Goal: Navigation & Orientation: Find specific page/section

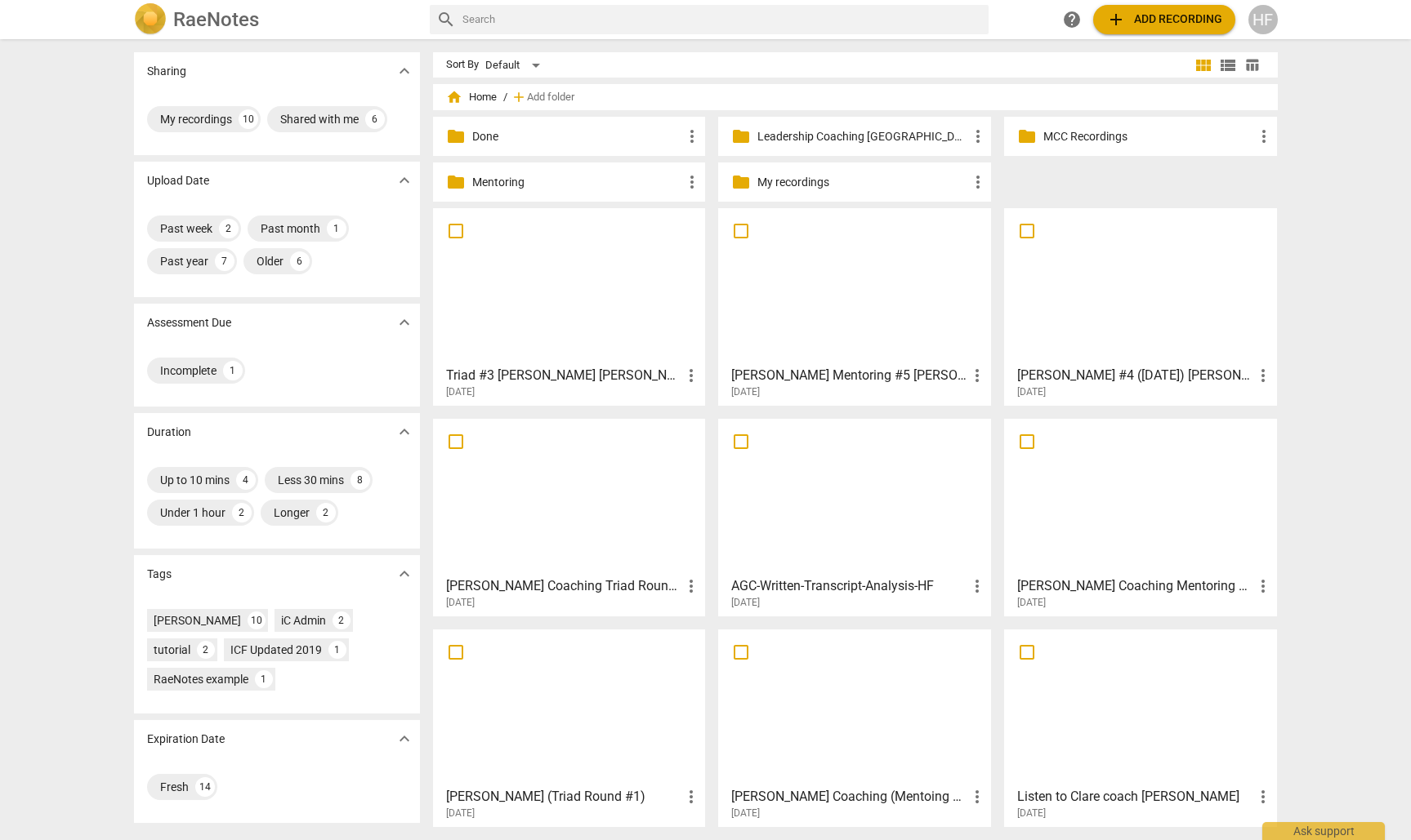
click at [632, 366] on h3 "Triad #3 [PERSON_NAME] [PERSON_NAME]" at bounding box center [564, 375] width 236 height 20
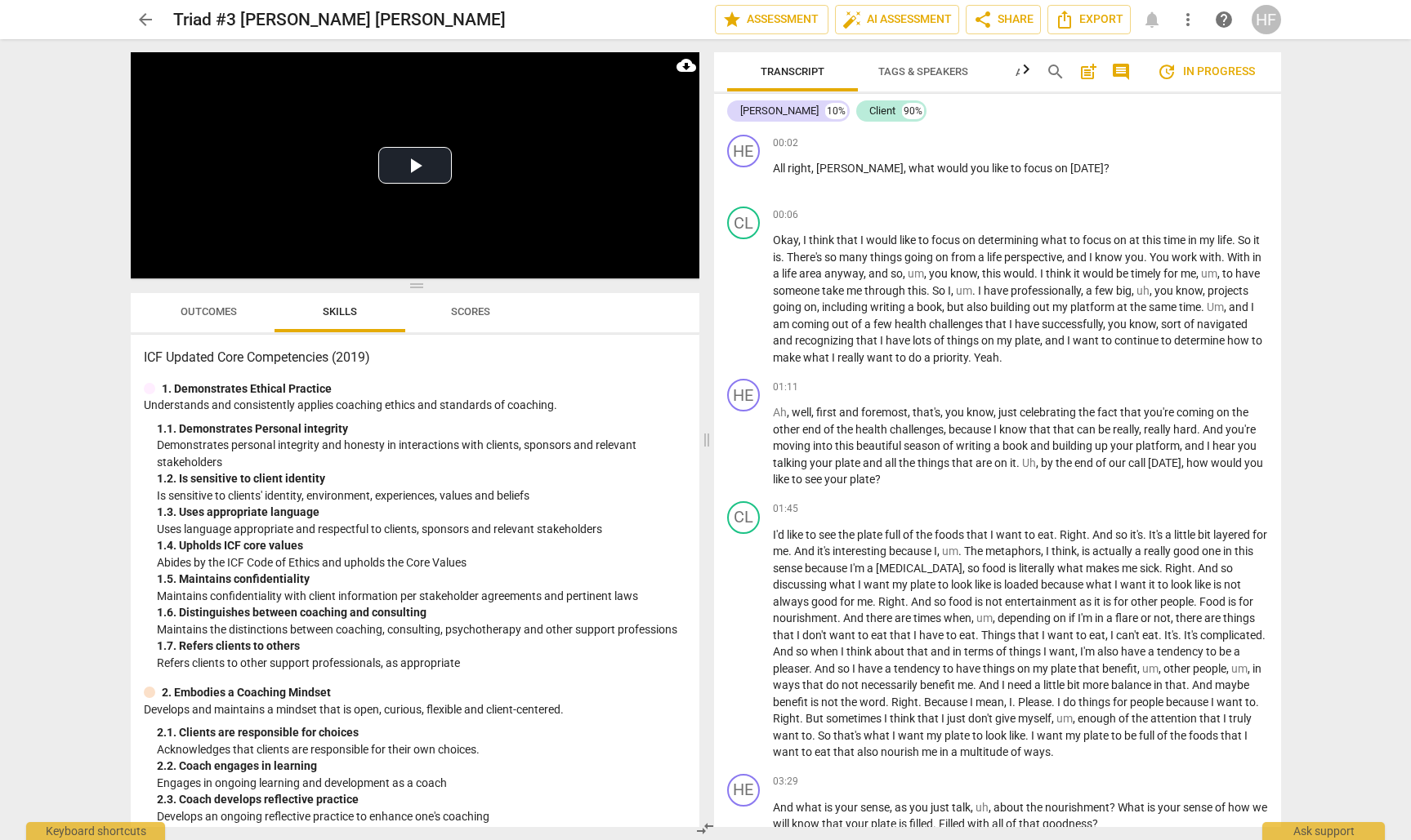
click at [1266, 17] on div "HF" at bounding box center [1267, 20] width 30 height 30
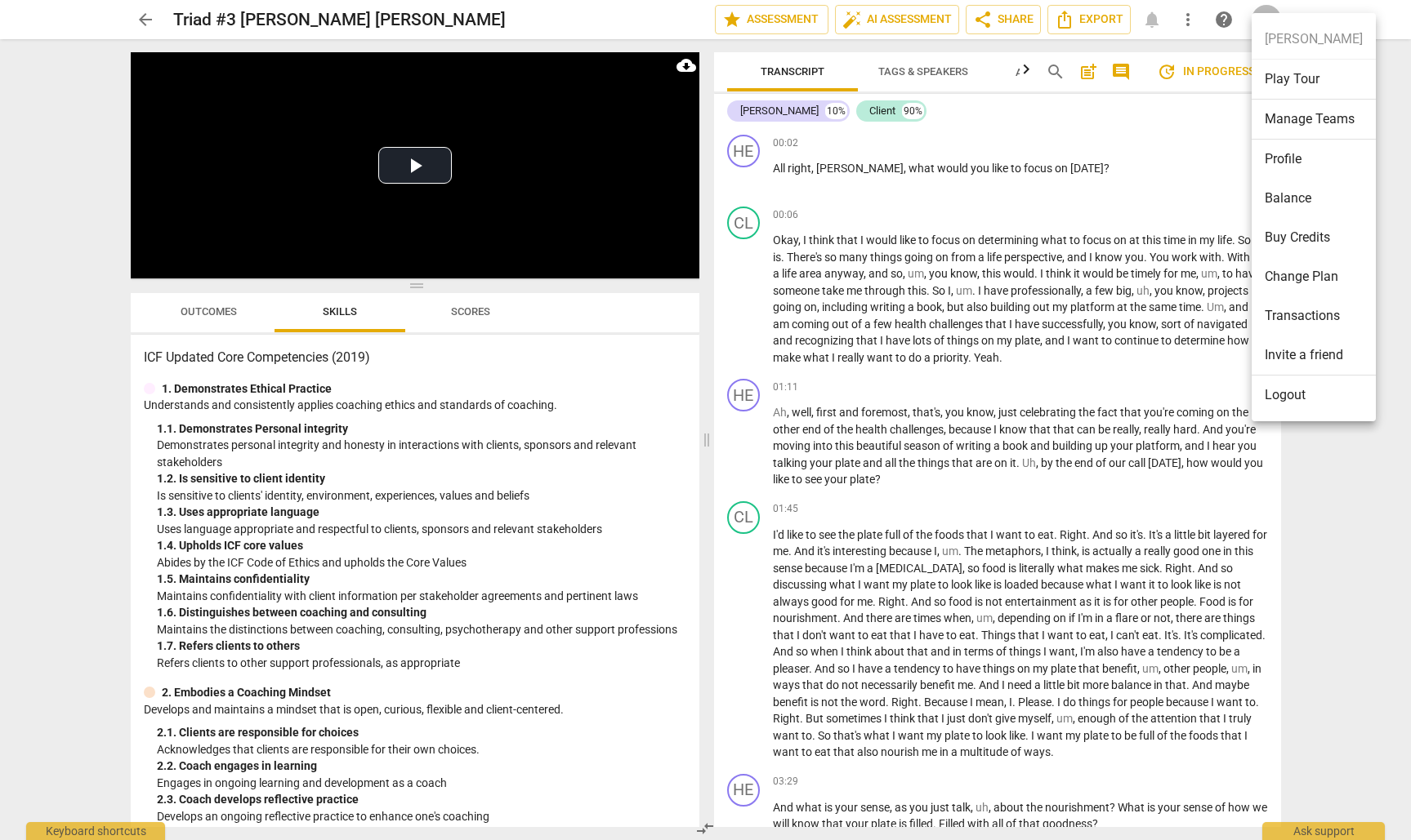
click at [1294, 393] on li "Logout" at bounding box center [1313, 395] width 124 height 39
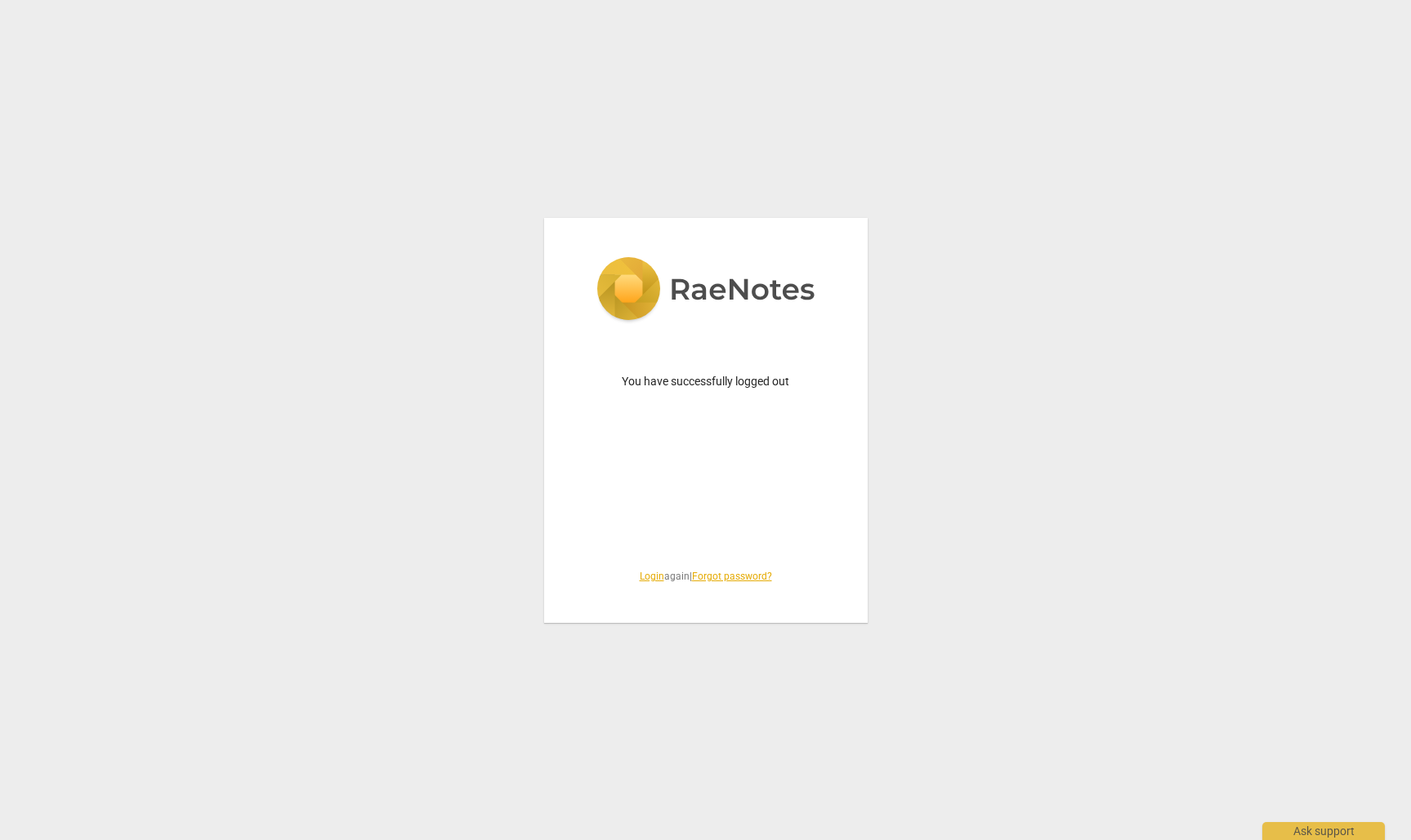
click at [651, 571] on link "Login" at bounding box center [652, 577] width 24 height 11
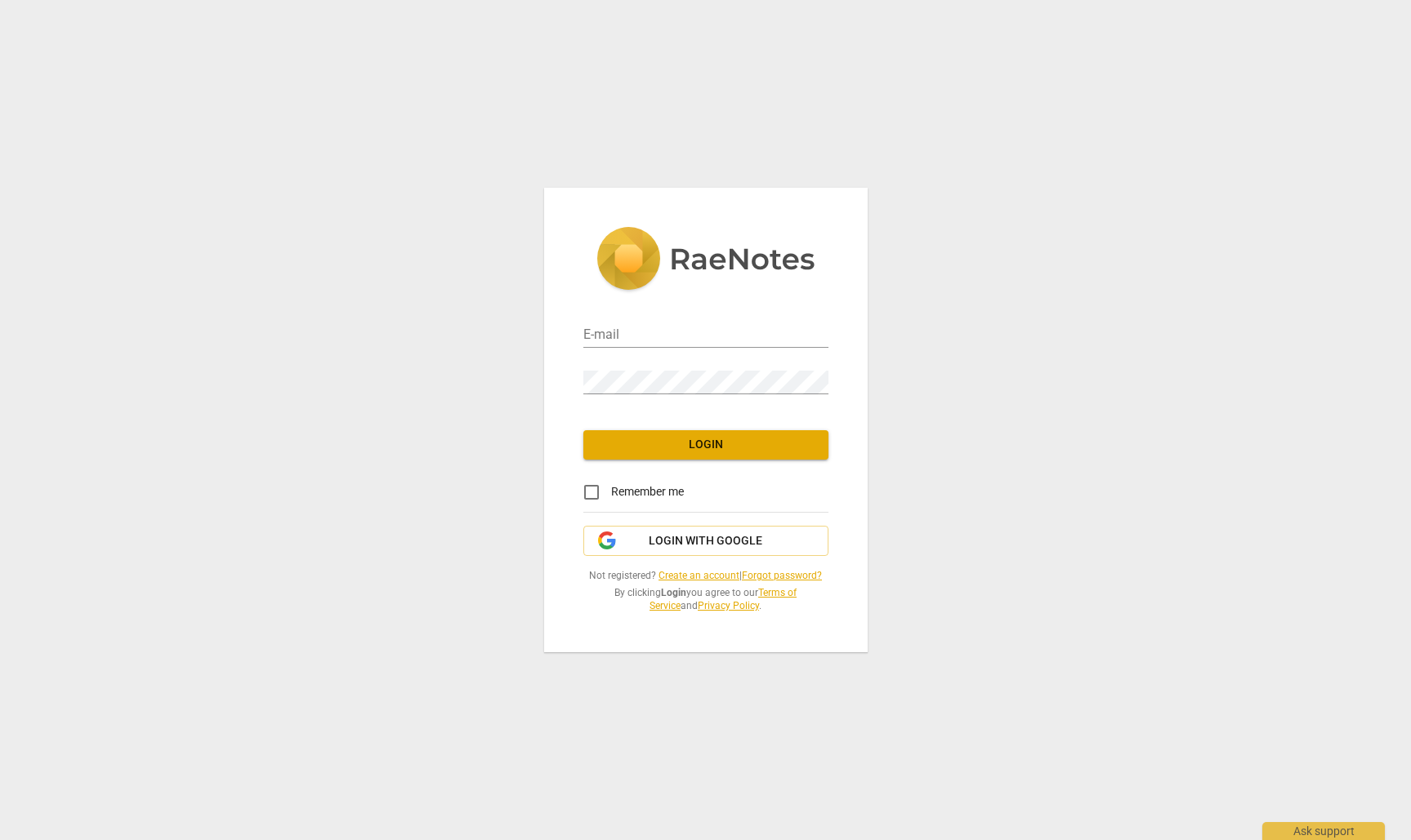
click at [718, 311] on div "E-mail" at bounding box center [706, 327] width 245 height 47
type input "[PERSON_NAME][EMAIL_ADDRESS][DOMAIN_NAME]"
click at [706, 440] on span "Login" at bounding box center [706, 446] width 219 height 17
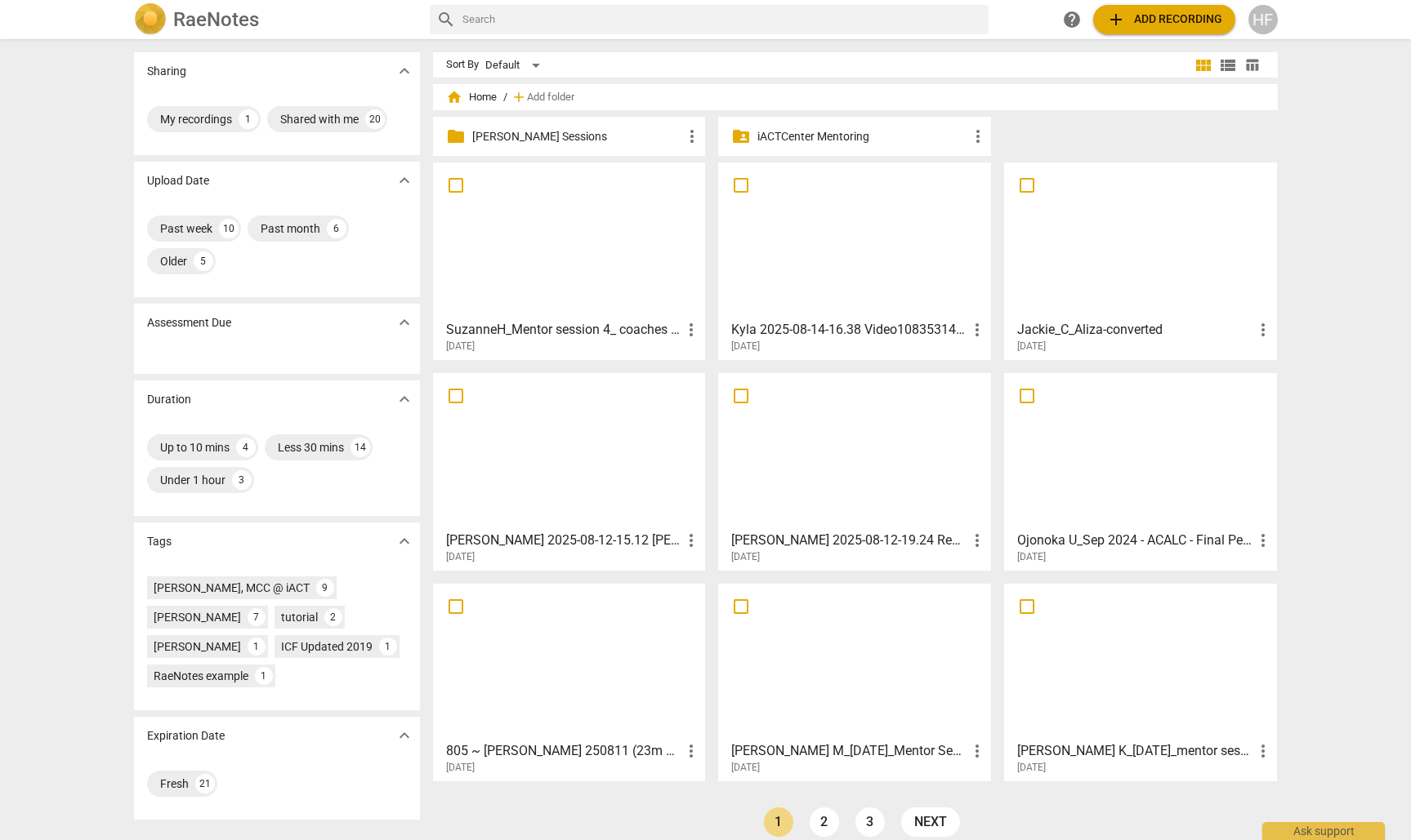
click at [595, 134] on p "[PERSON_NAME] Sessions" at bounding box center [577, 137] width 210 height 17
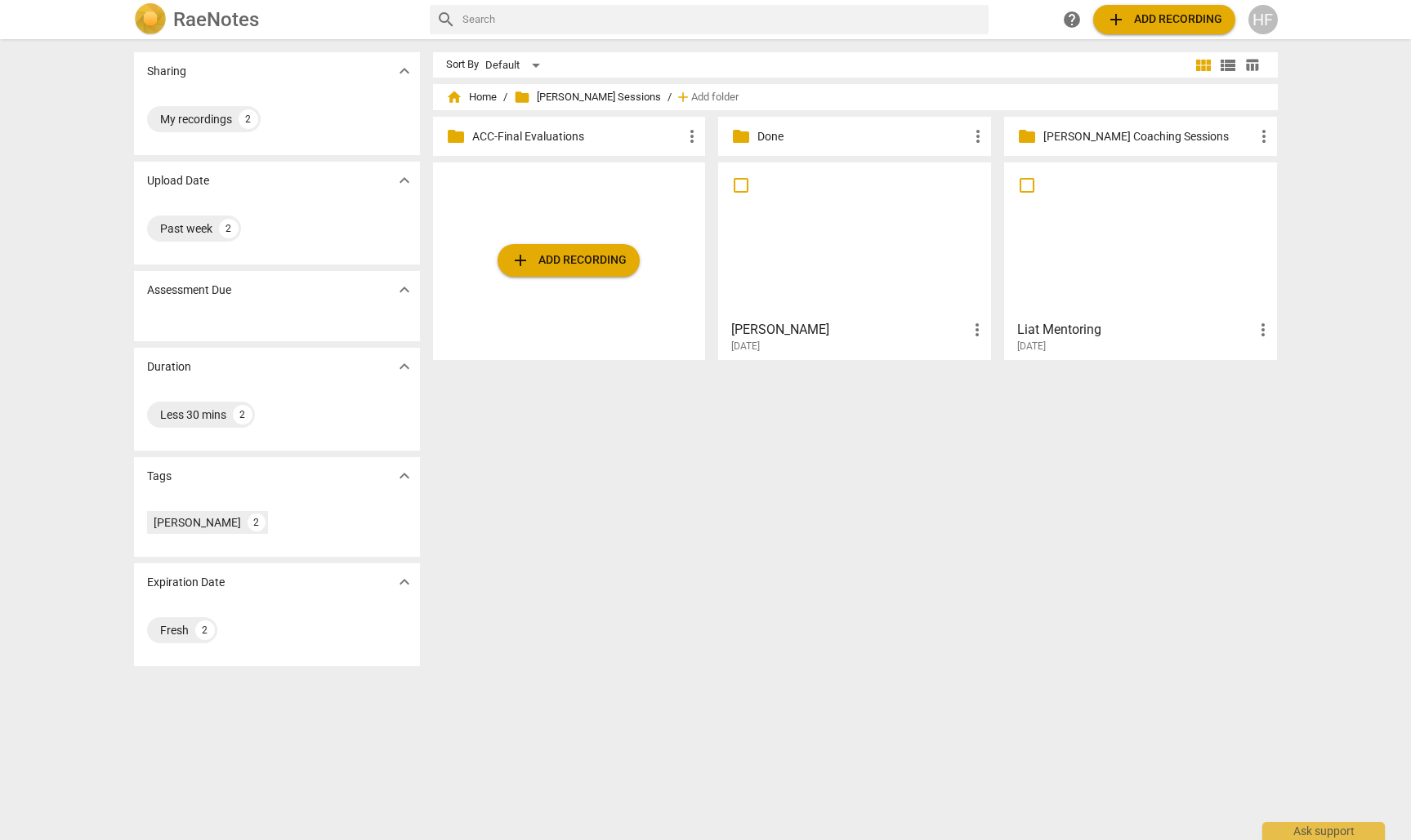
click at [809, 135] on p "Done" at bounding box center [863, 137] width 210 height 17
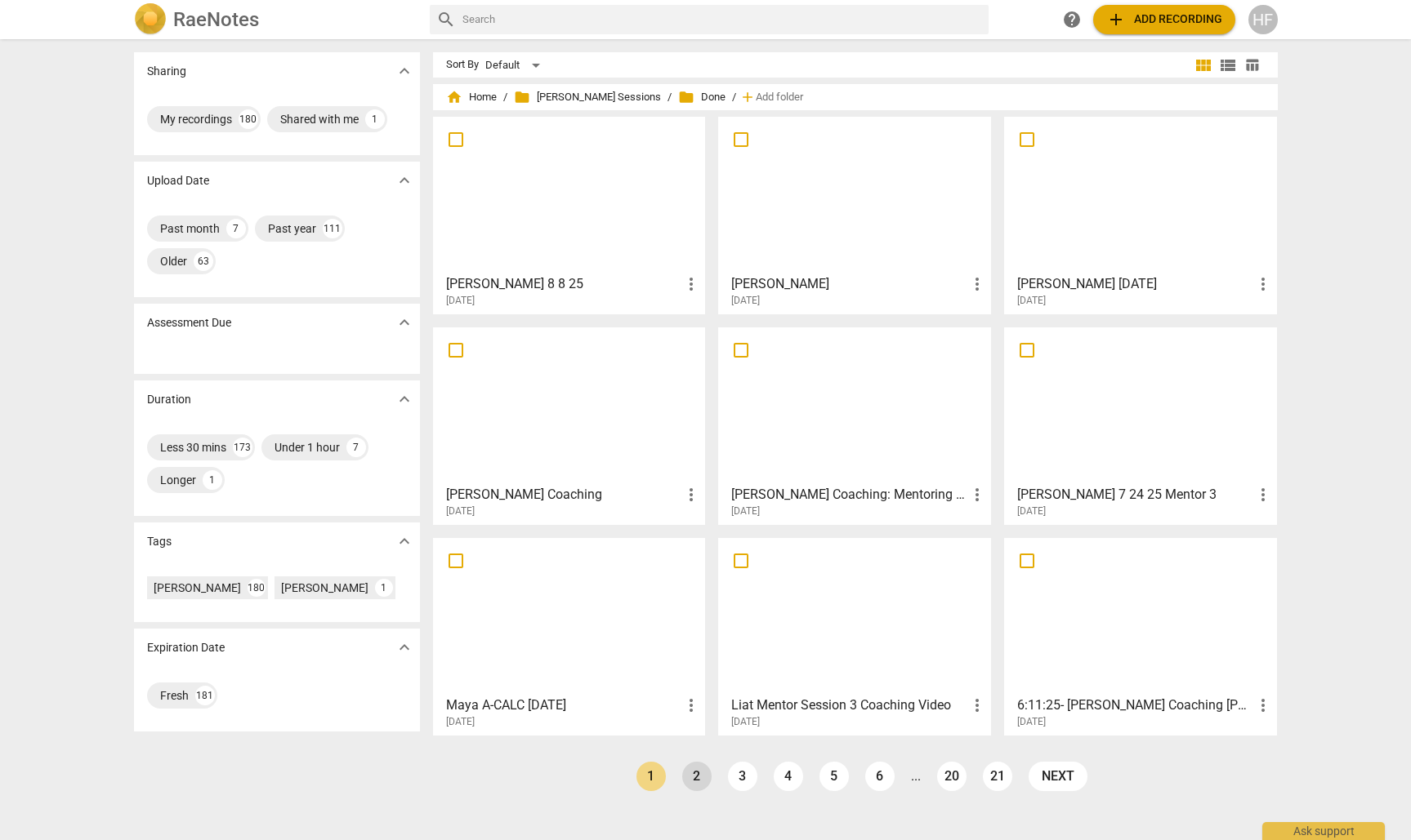
click at [697, 769] on link "2" at bounding box center [697, 777] width 30 height 30
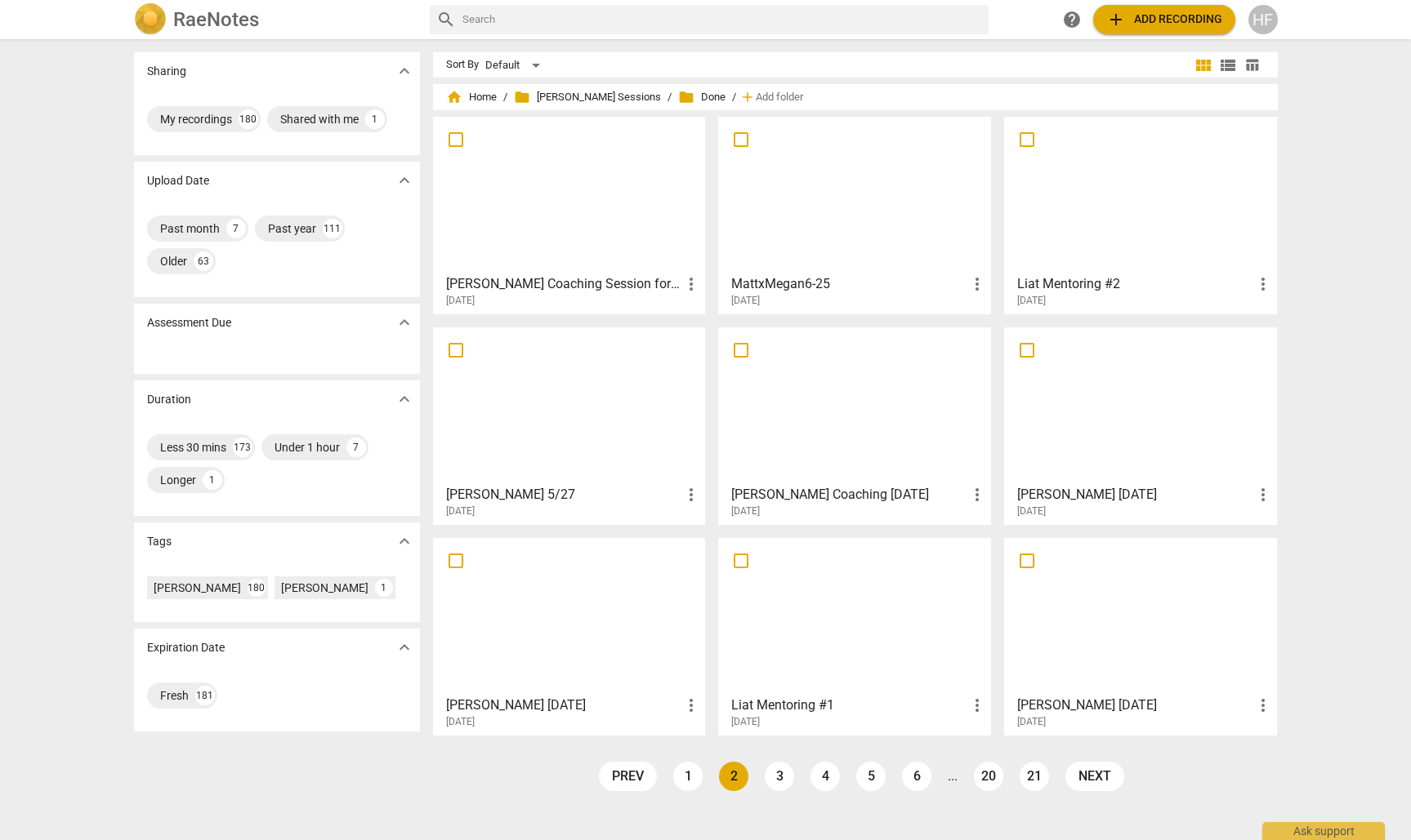
click at [697, 769] on link "1" at bounding box center [688, 777] width 30 height 30
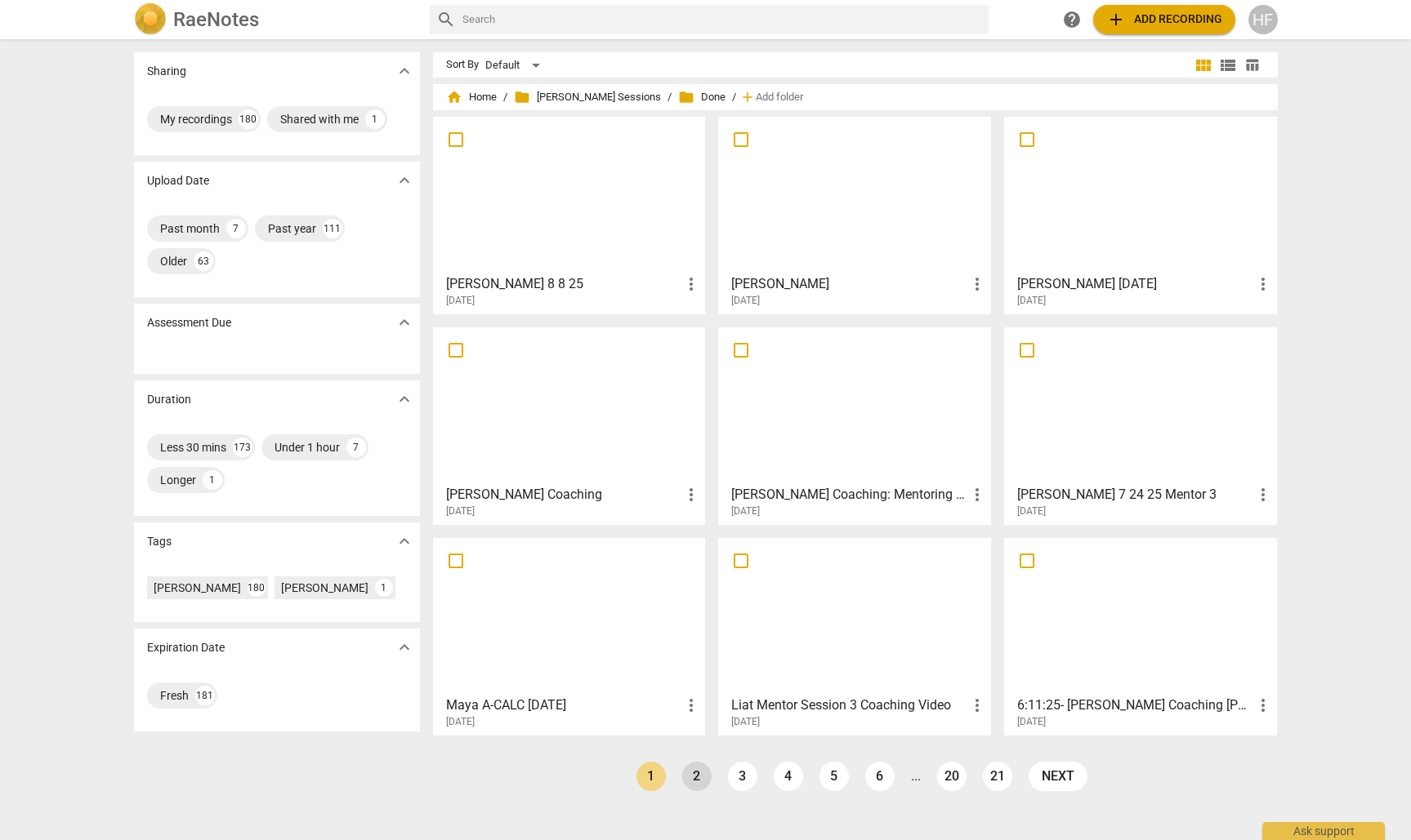
click at [697, 769] on link "2" at bounding box center [697, 777] width 30 height 30
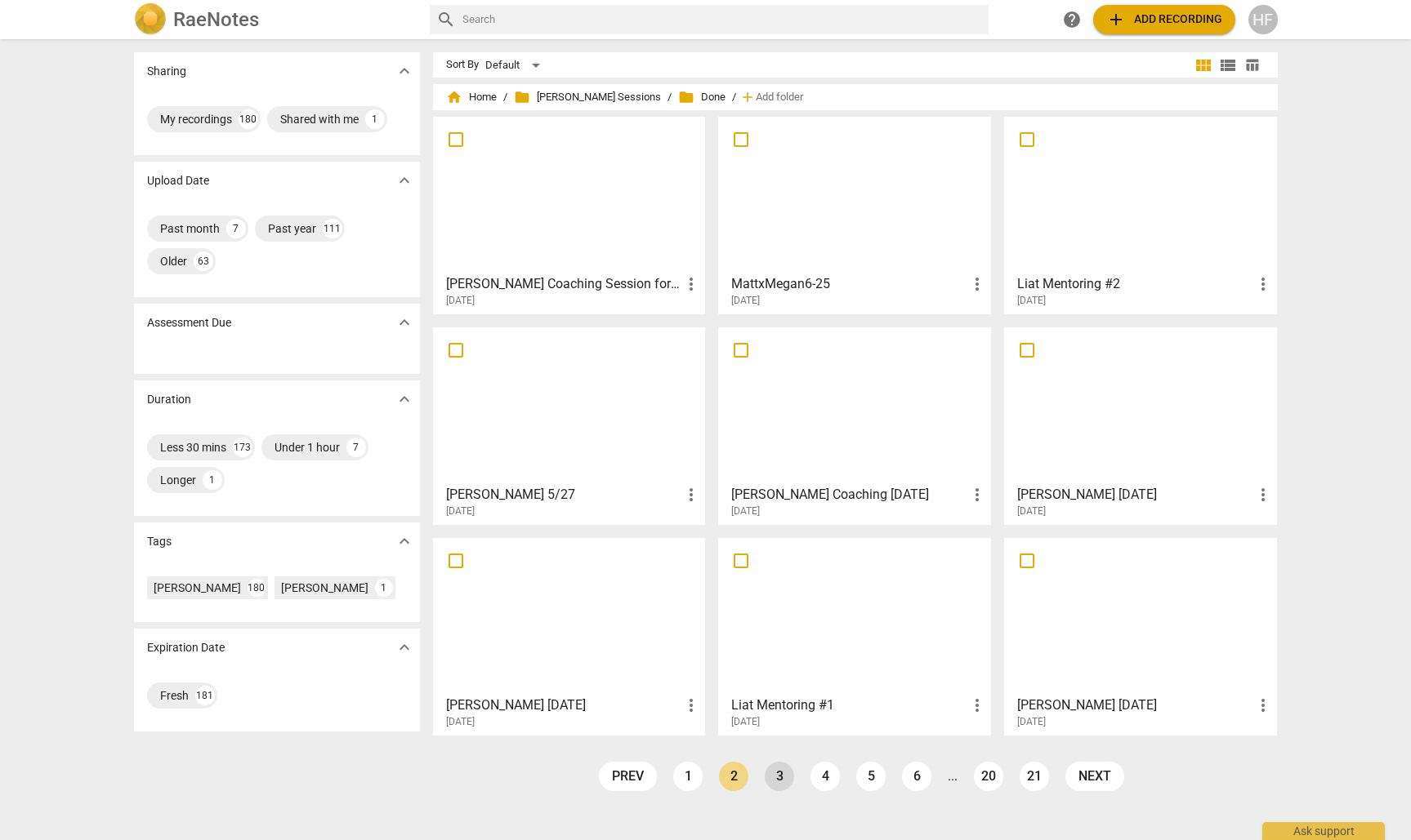
click at [775, 777] on link "3" at bounding box center [780, 777] width 30 height 30
